Goal: Information Seeking & Learning: Get advice/opinions

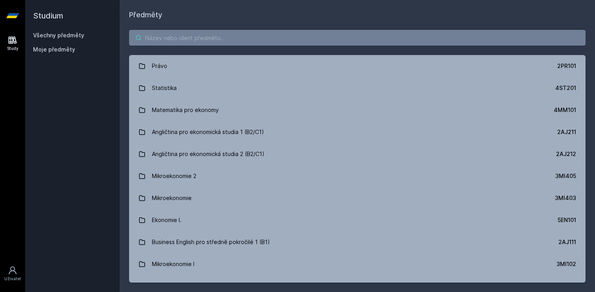
click at [192, 39] on input "search" at bounding box center [357, 38] width 456 height 16
click at [175, 40] on input "search" at bounding box center [357, 38] width 456 height 16
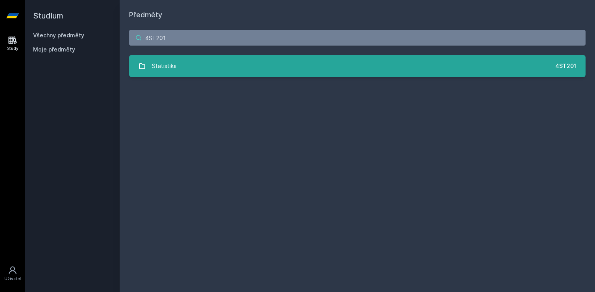
type input "4ST201"
click at [212, 66] on link "Statistika 4ST201" at bounding box center [357, 66] width 456 height 22
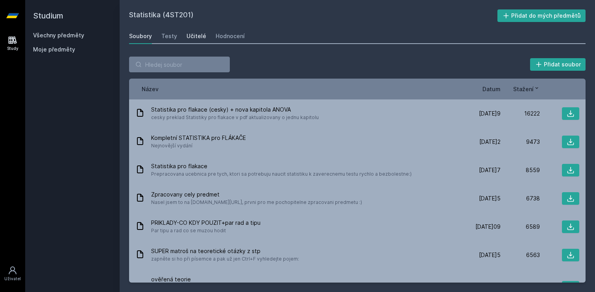
click at [203, 37] on div "Učitelé" at bounding box center [196, 36] width 20 height 8
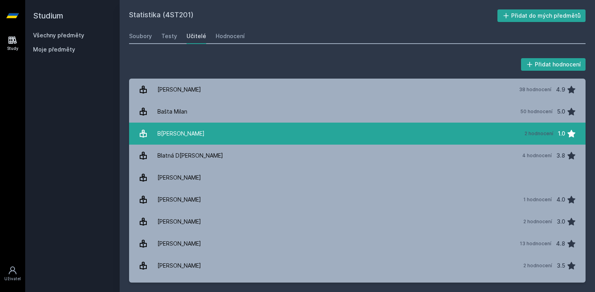
click at [199, 133] on link "B[PERSON_NAME] 2 hodnocení 1.0" at bounding box center [357, 134] width 456 height 22
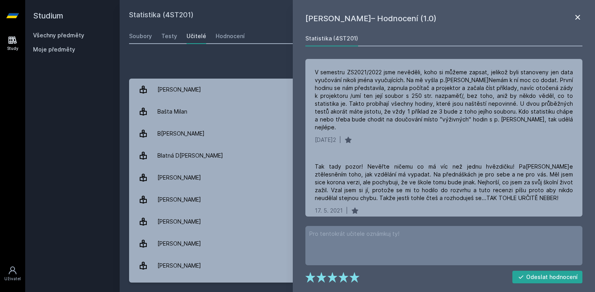
click at [581, 16] on icon at bounding box center [577, 17] width 9 height 9
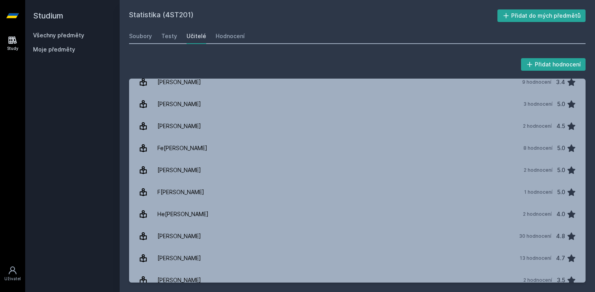
scroll to position [211, 0]
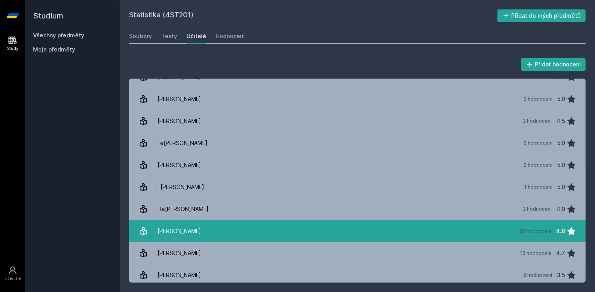
click at [290, 223] on link "[PERSON_NAME] 30 hodnocení 4.8" at bounding box center [357, 231] width 456 height 22
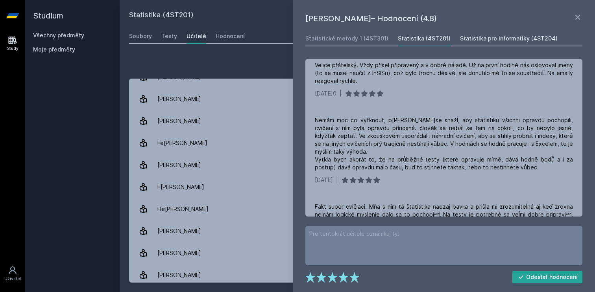
scroll to position [100, 0]
